Goal: Task Accomplishment & Management: Use online tool/utility

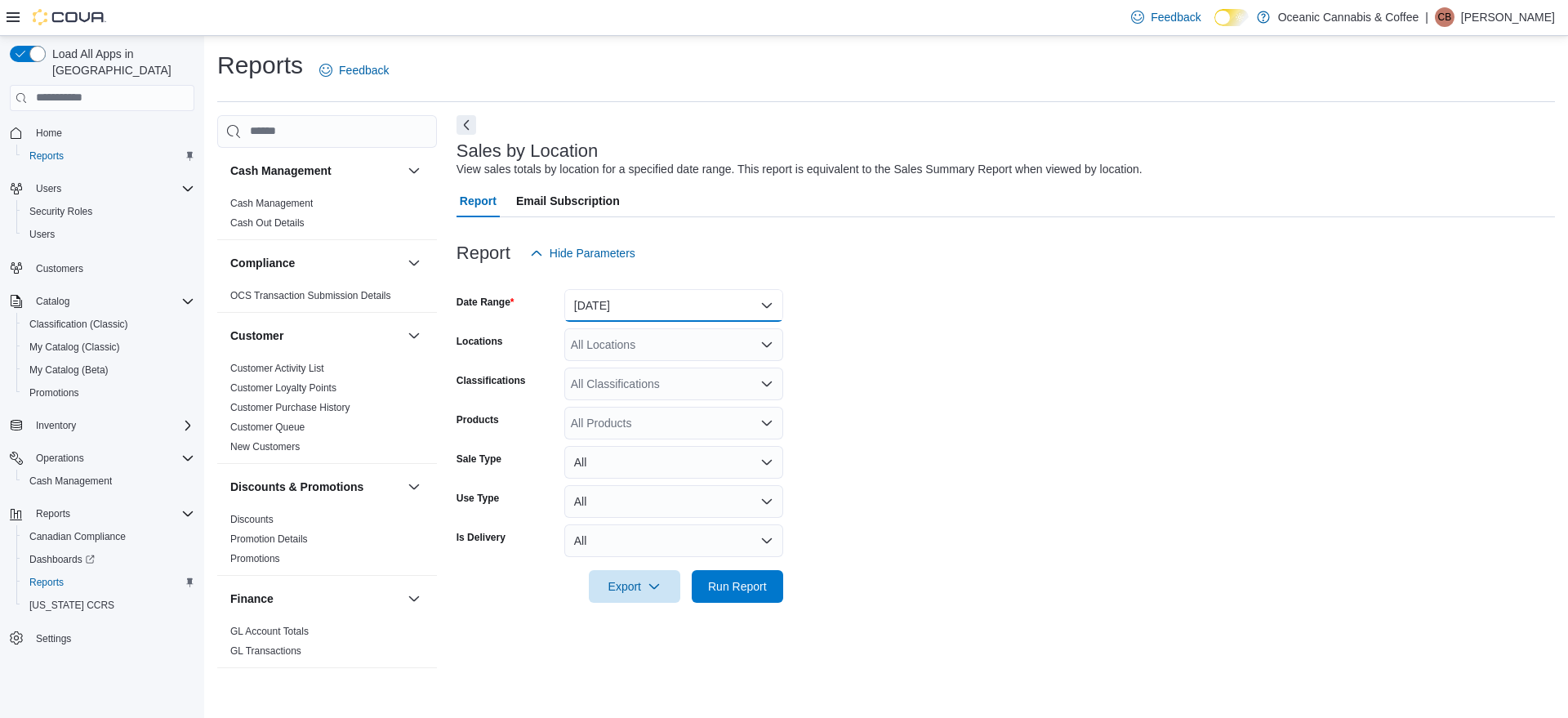
click at [683, 299] on button "[DATE]" at bounding box center [674, 305] width 219 height 32
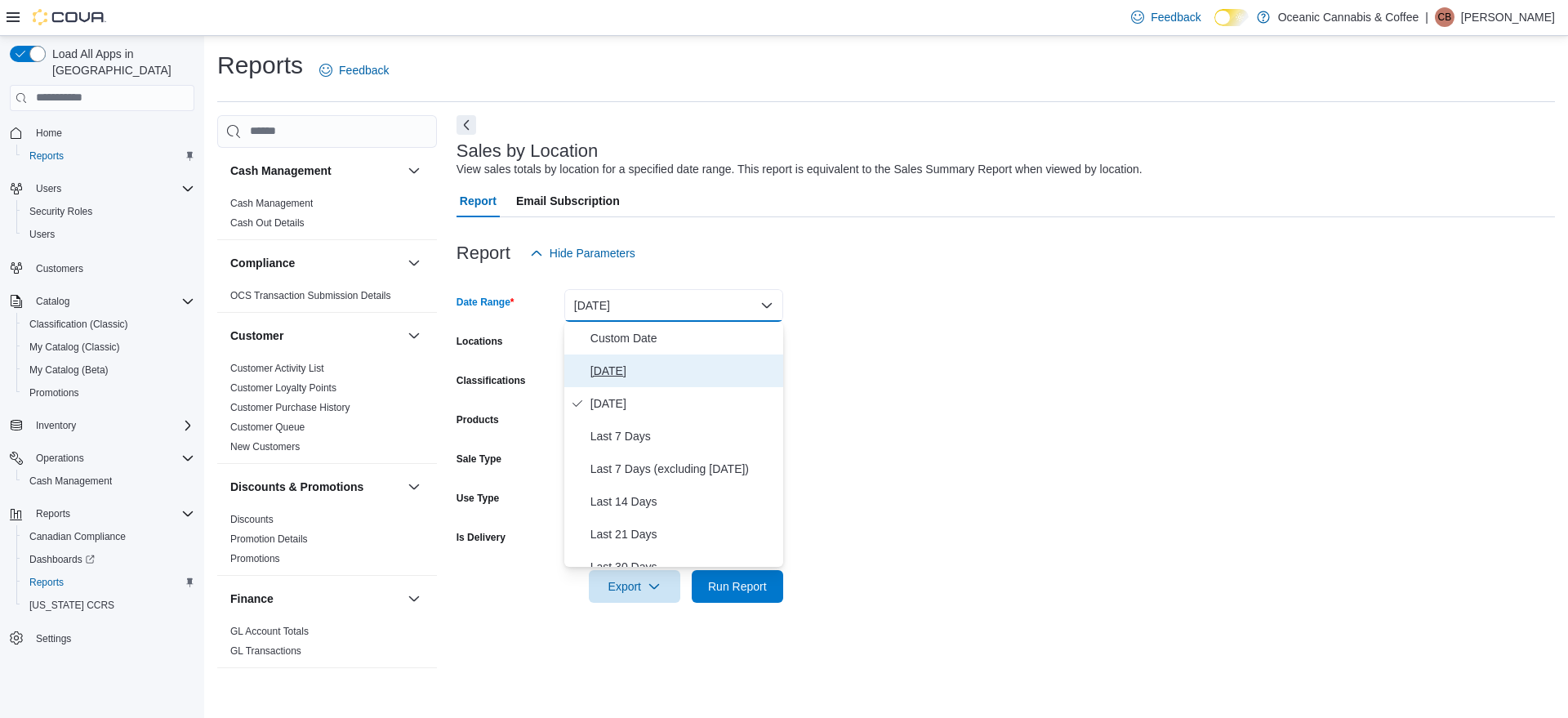
click at [642, 366] on span "[DATE]" at bounding box center [684, 371] width 187 height 20
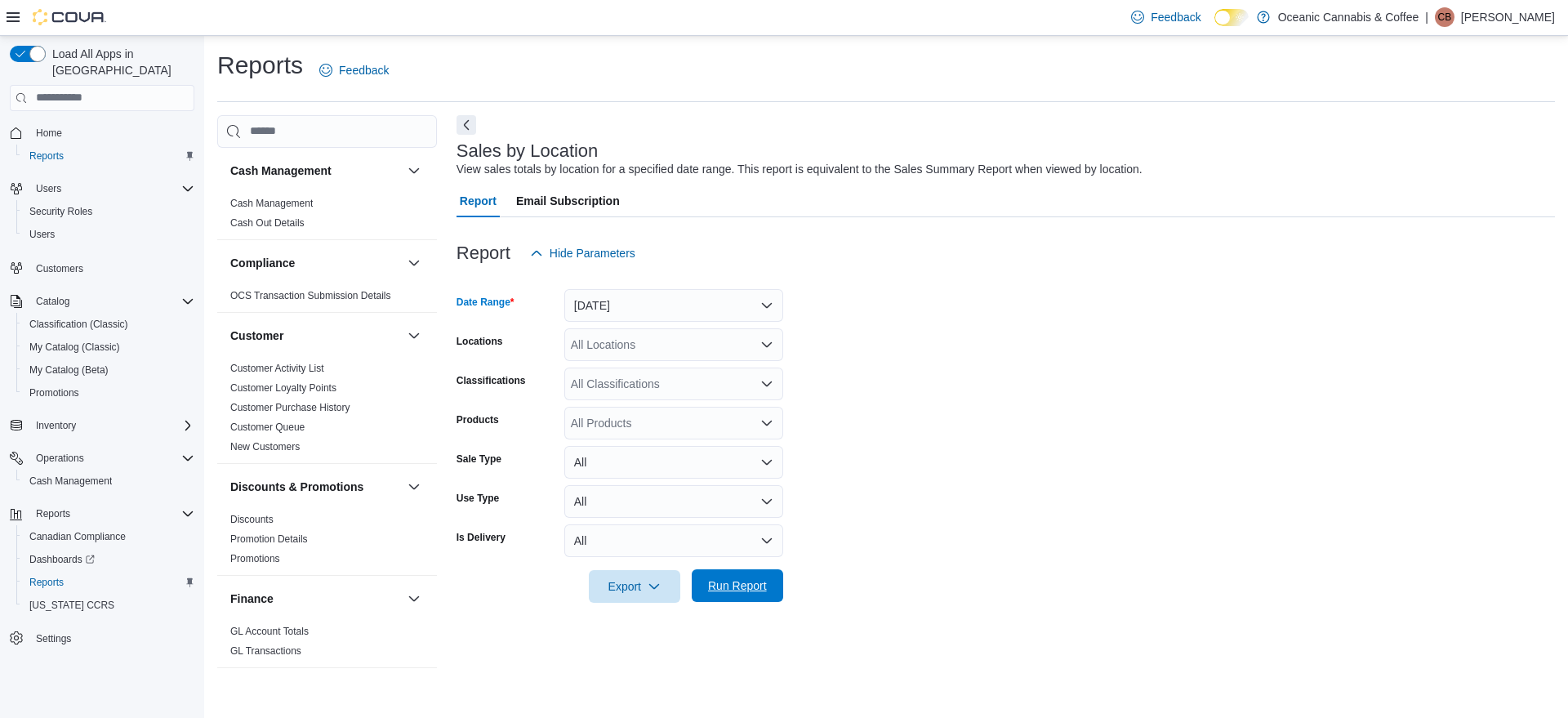
click at [746, 581] on span "Run Report" at bounding box center [737, 586] width 59 height 17
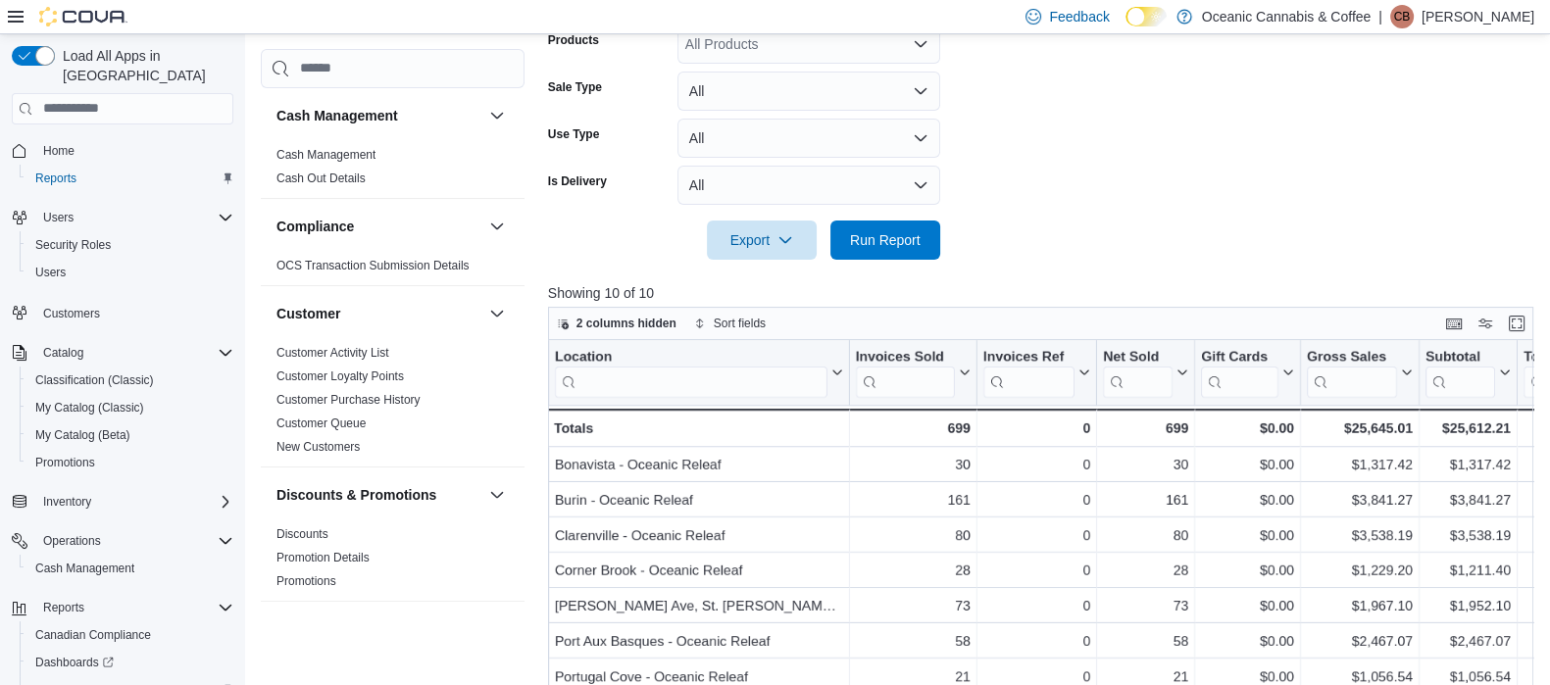
scroll to position [465, 0]
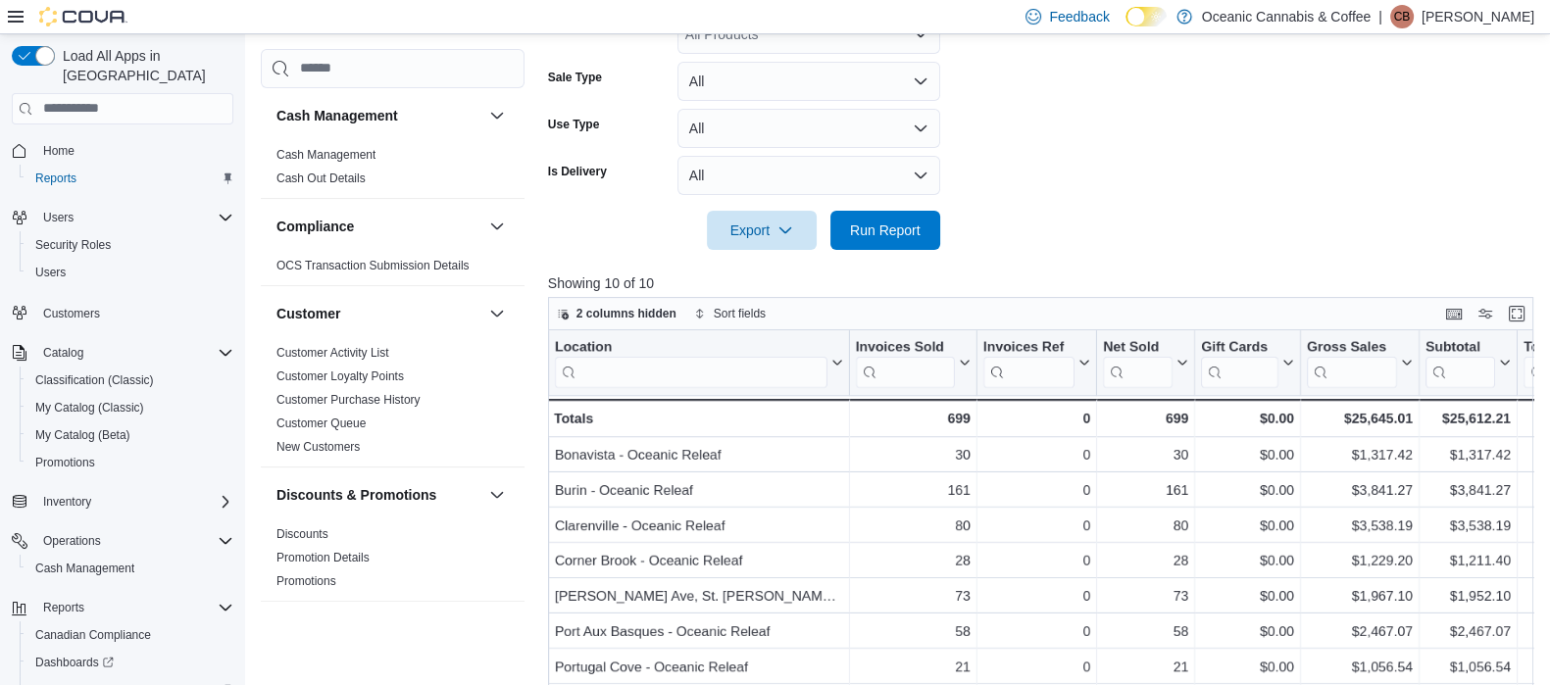
click at [1064, 195] on div at bounding box center [1045, 203] width 995 height 16
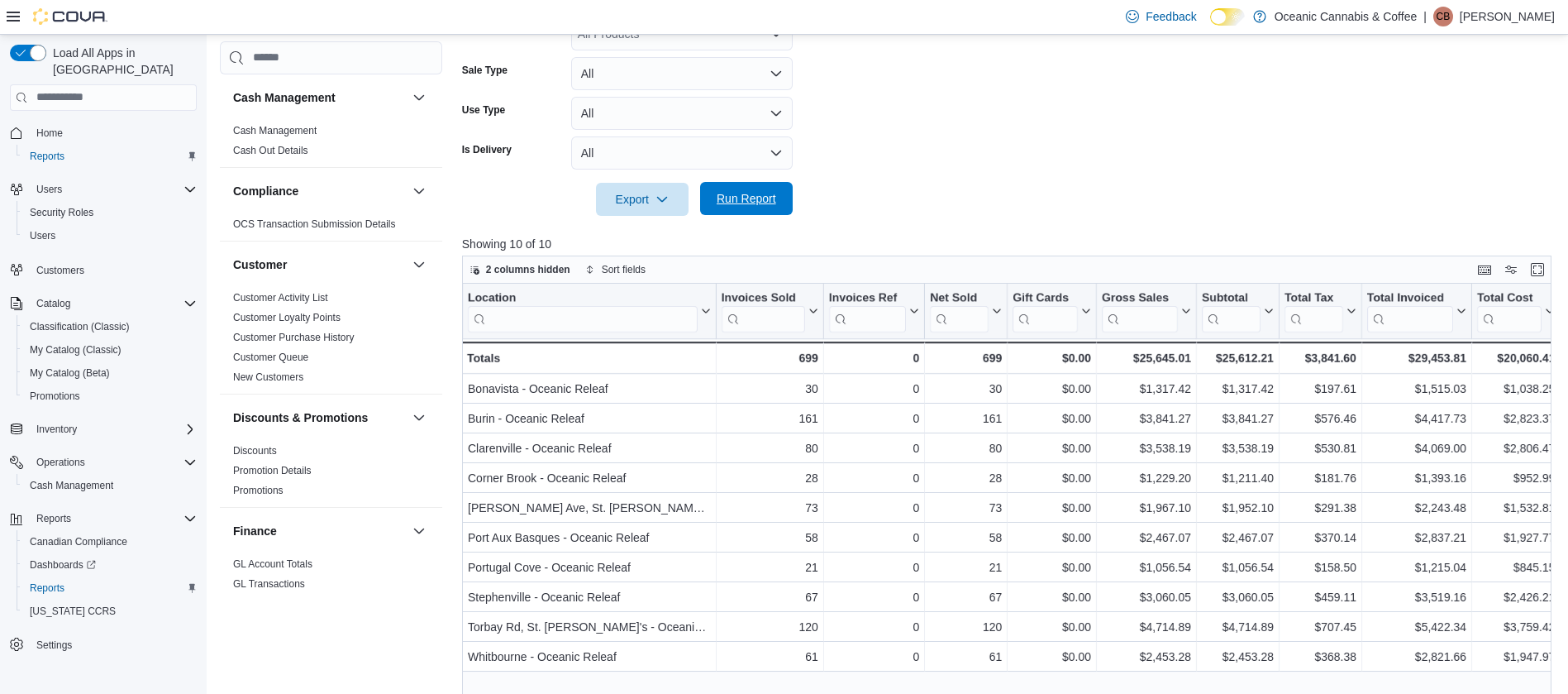
click at [738, 206] on span "Run Report" at bounding box center [746, 199] width 60 height 17
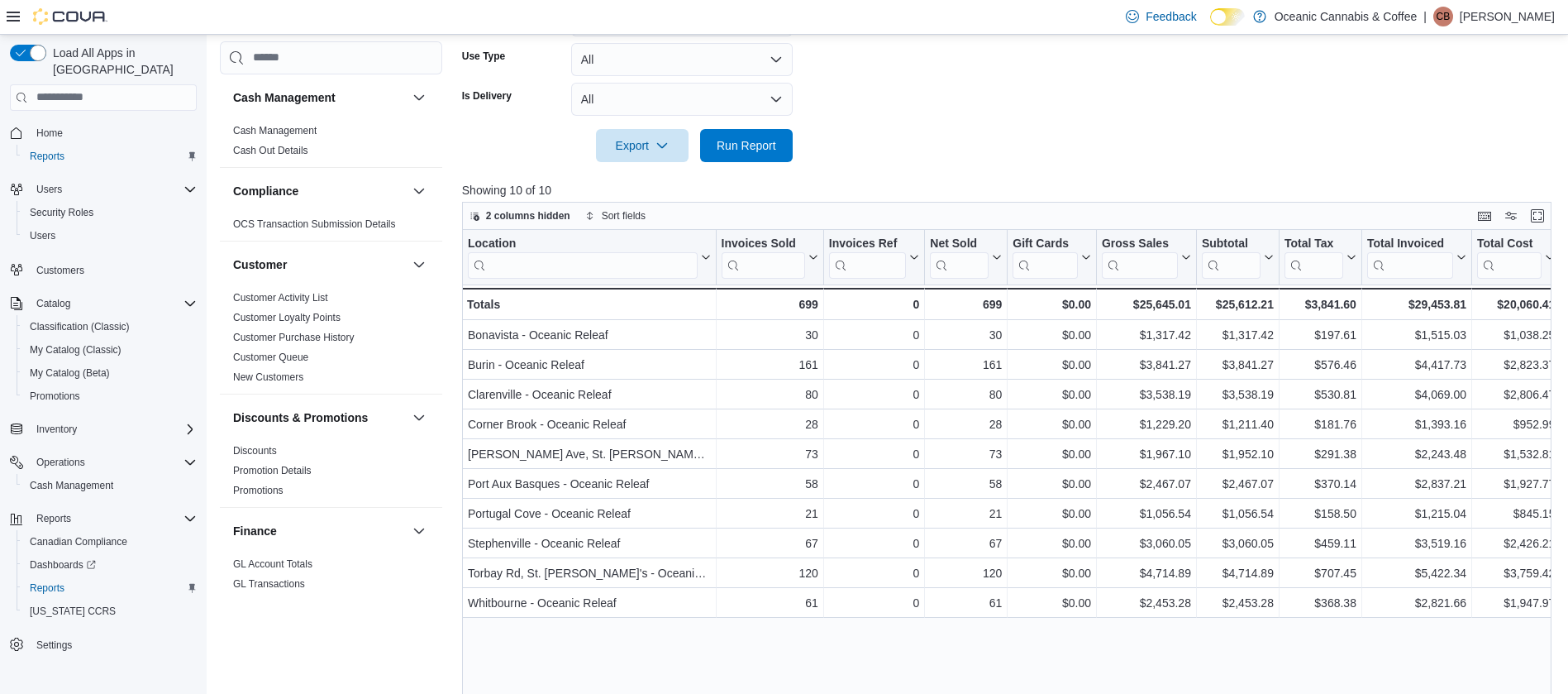
scroll to position [523, 0]
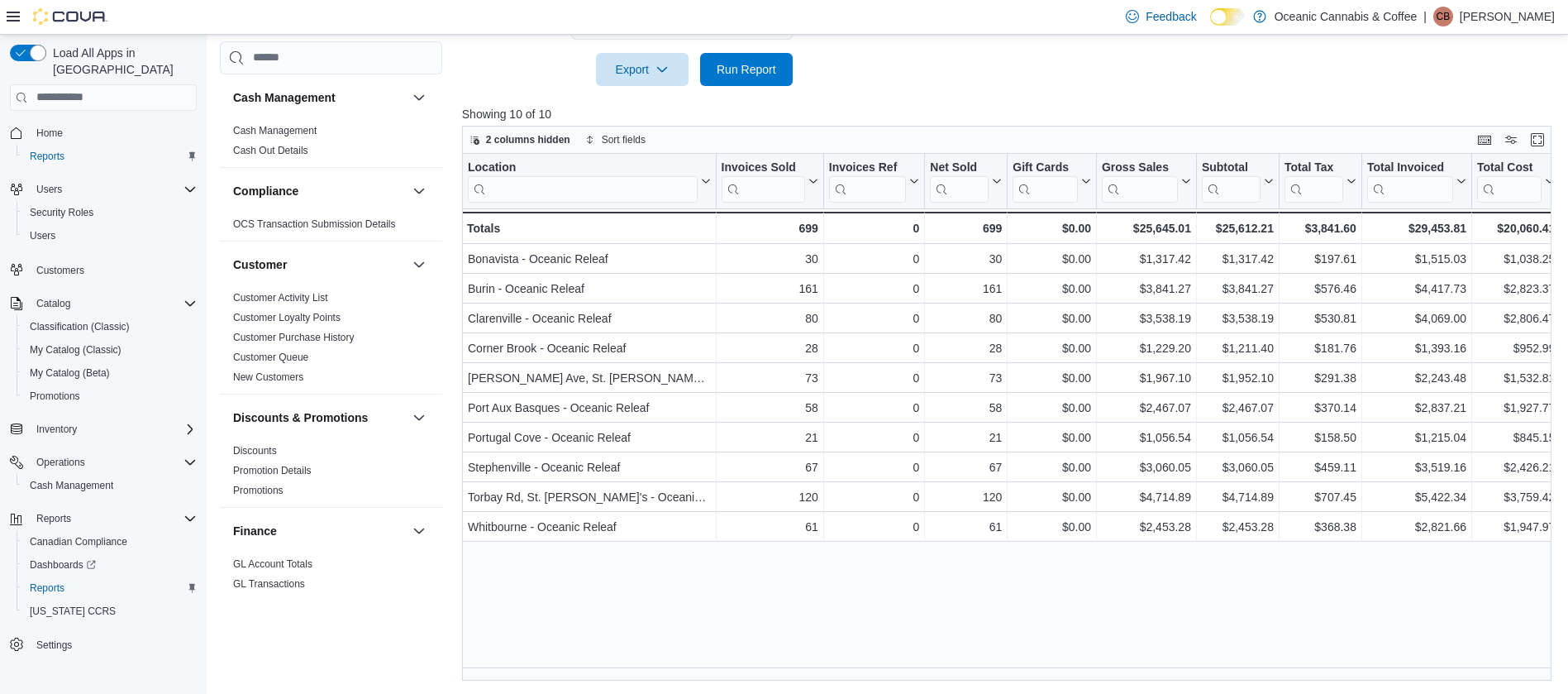
click at [0, 40] on div "Load All Apps in New Hub Home Reports Users Security Roles Users Customers Cata…" at bounding box center [103, 367] width 207 height 665
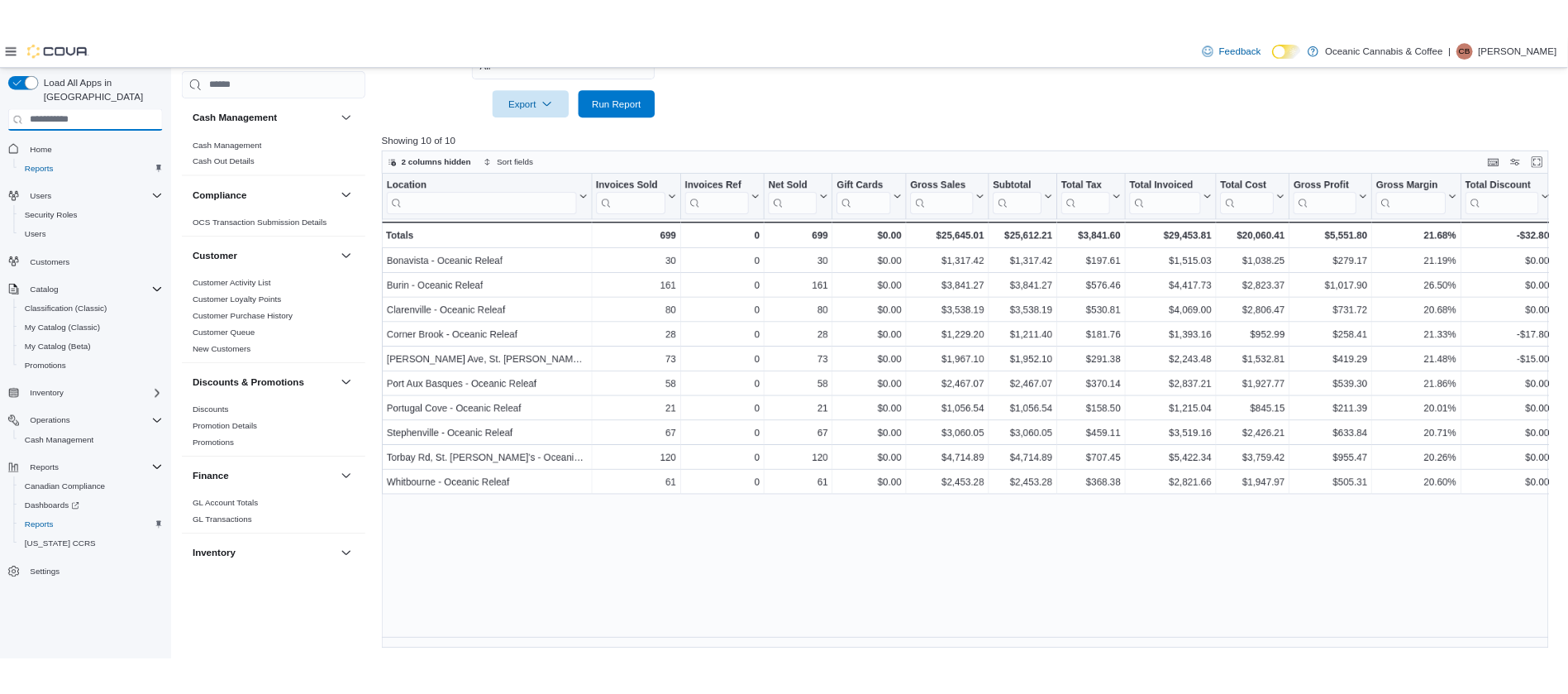
scroll to position [514, 0]
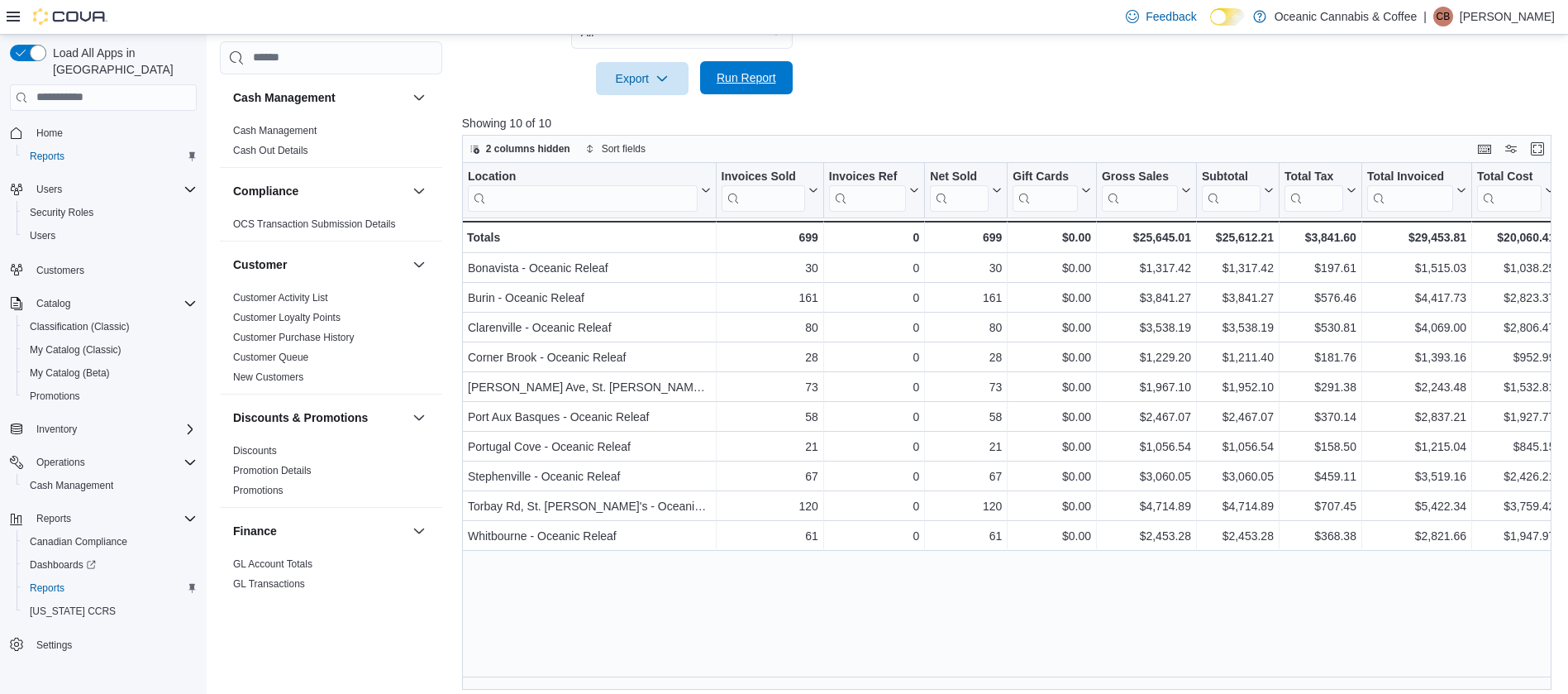
click at [751, 73] on span "Run Report" at bounding box center [746, 78] width 60 height 17
